Goal: Find specific page/section: Find specific page/section

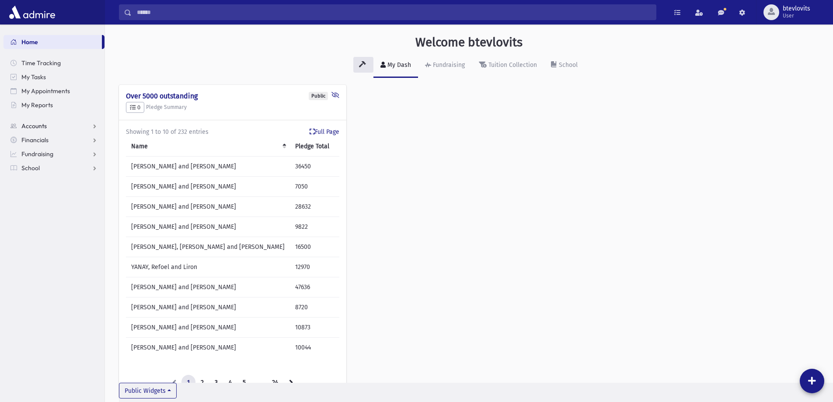
click at [45, 125] on span "Accounts" at bounding box center [33, 126] width 25 height 8
click at [45, 139] on span "Account List" at bounding box center [43, 140] width 34 height 8
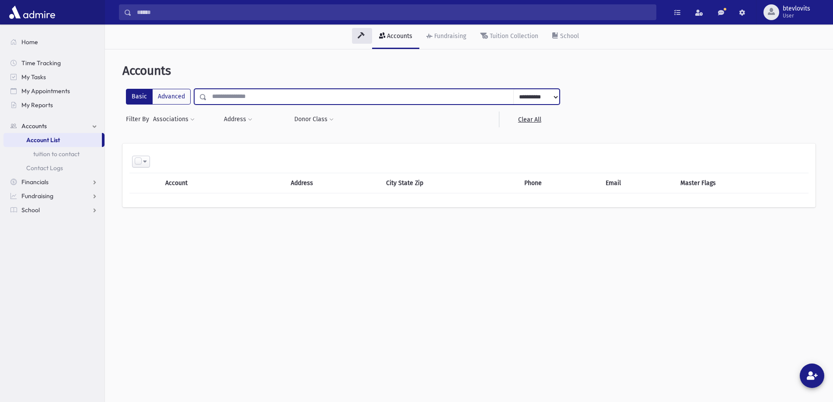
click at [297, 104] on input "text" at bounding box center [360, 97] width 307 height 16
type input "*****"
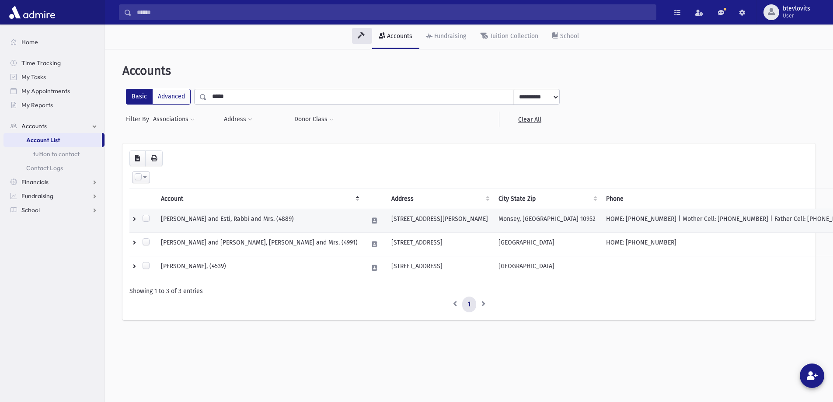
click at [199, 218] on td "KRAKAUER, Aryeh and Esti, Rabbi and Mrs. (4889)" at bounding box center [259, 221] width 207 height 24
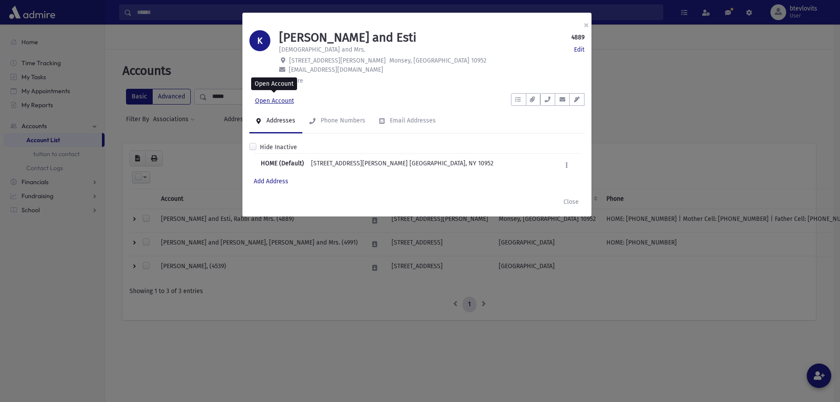
click at [269, 101] on link "Open Account" at bounding box center [274, 101] width 50 height 16
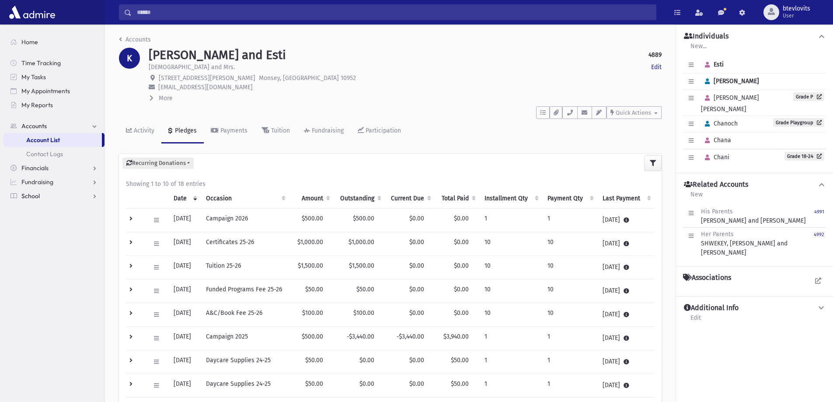
click at [44, 199] on link "School" at bounding box center [53, 196] width 101 height 14
